Goal: Information Seeking & Learning: Learn about a topic

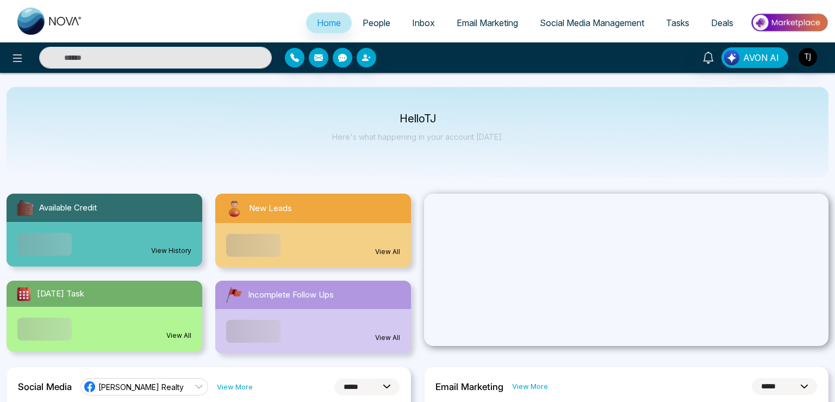
select select "*"
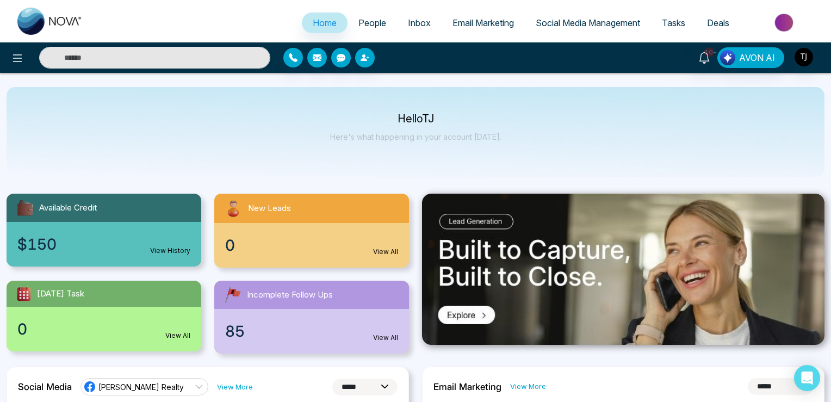
click at [231, 344] on div "85 View All" at bounding box center [311, 331] width 195 height 45
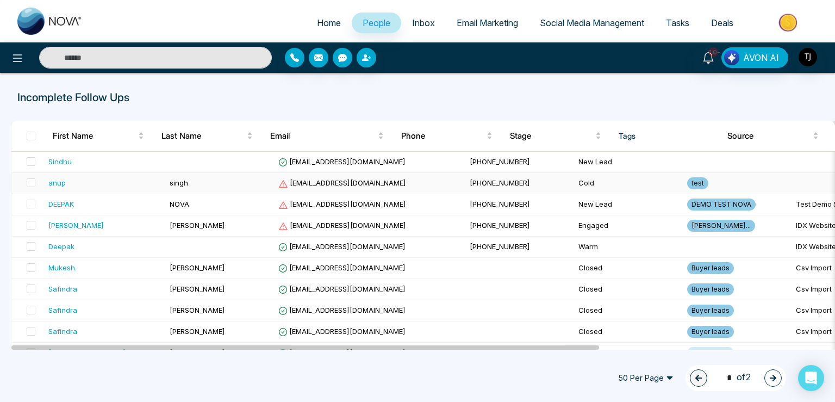
click at [299, 173] on td "[EMAIL_ADDRESS][DOMAIN_NAME]" at bounding box center [369, 183] width 191 height 21
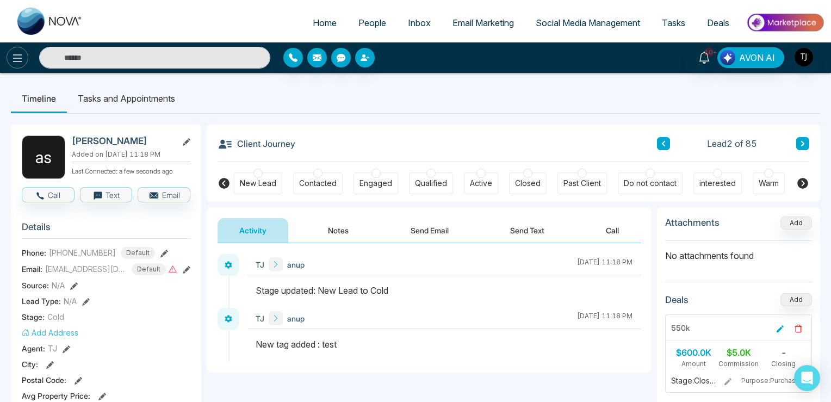
click at [9, 57] on button at bounding box center [18, 58] width 22 height 22
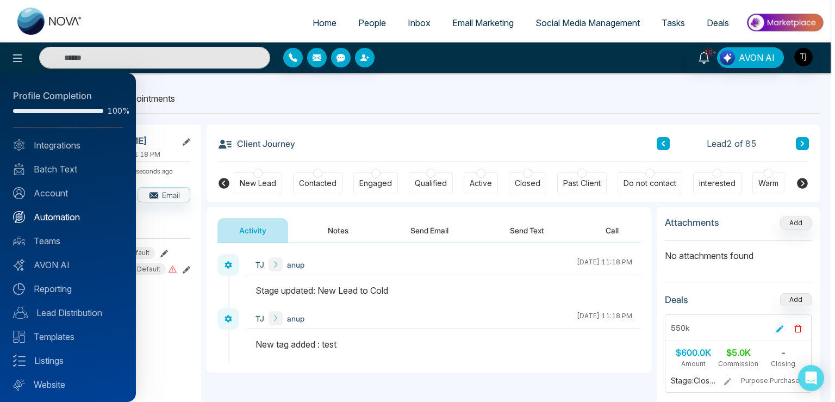
click at [57, 216] on link "Automation" at bounding box center [68, 216] width 110 height 13
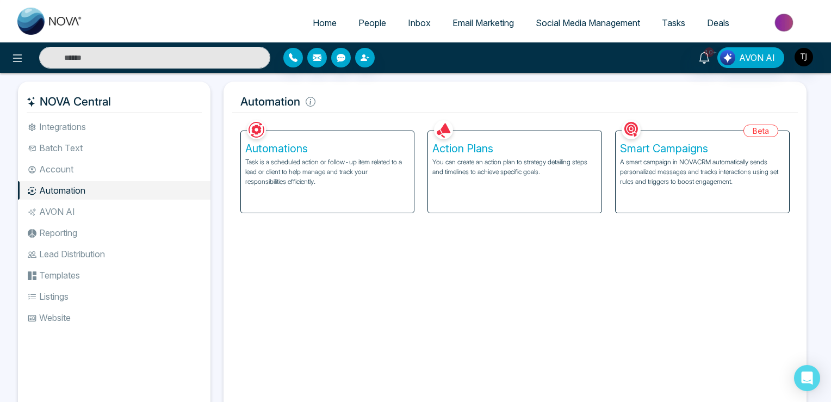
click at [671, 176] on p "A smart campaign in NOVACRM automatically sends personalized messages and track…" at bounding box center [702, 171] width 165 height 29
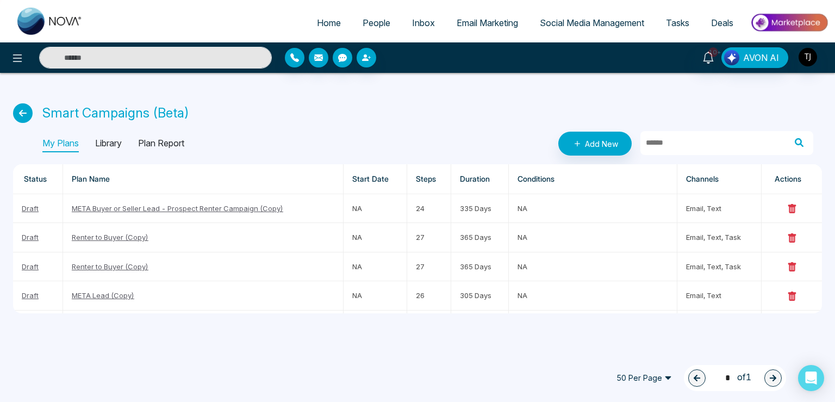
click at [651, 372] on span "50 Per Page" at bounding box center [644, 377] width 71 height 17
click at [634, 308] on div "10 Per Page" at bounding box center [644, 304] width 58 height 12
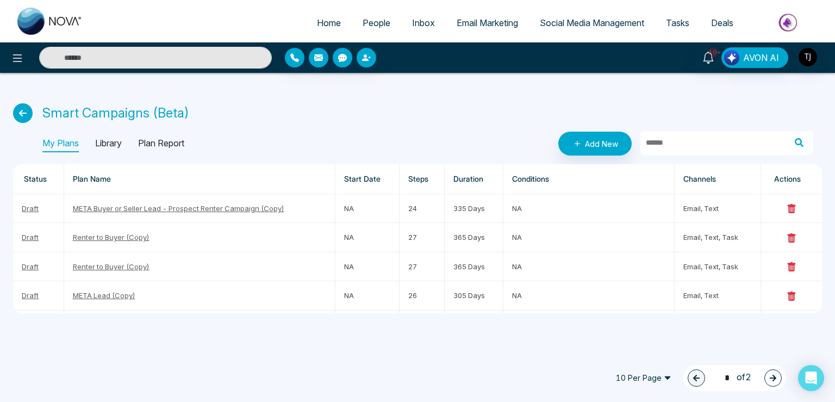
click at [771, 377] on icon "button" at bounding box center [773, 378] width 7 height 7
type input "*"
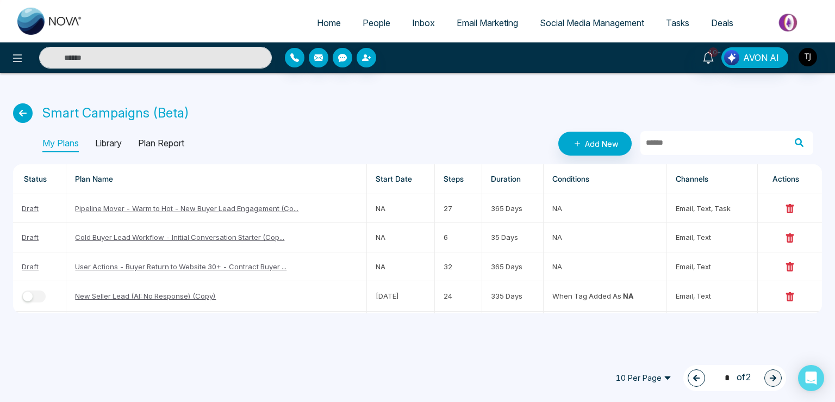
click at [817, 55] on div "10+ AVON AI" at bounding box center [661, 57] width 335 height 21
